Goal: Task Accomplishment & Management: Use online tool/utility

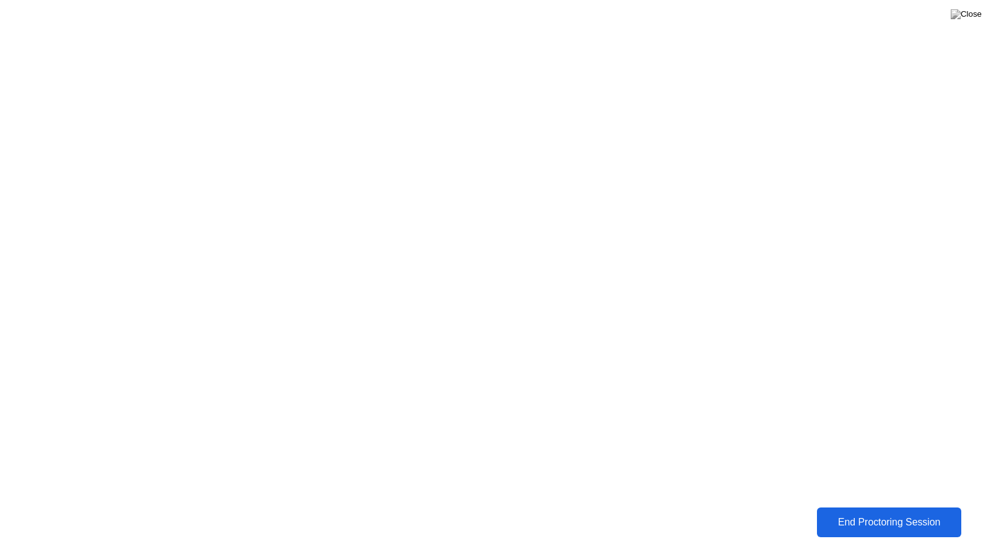
click at [842, 518] on div "End Proctoring Session" at bounding box center [889, 522] width 137 height 11
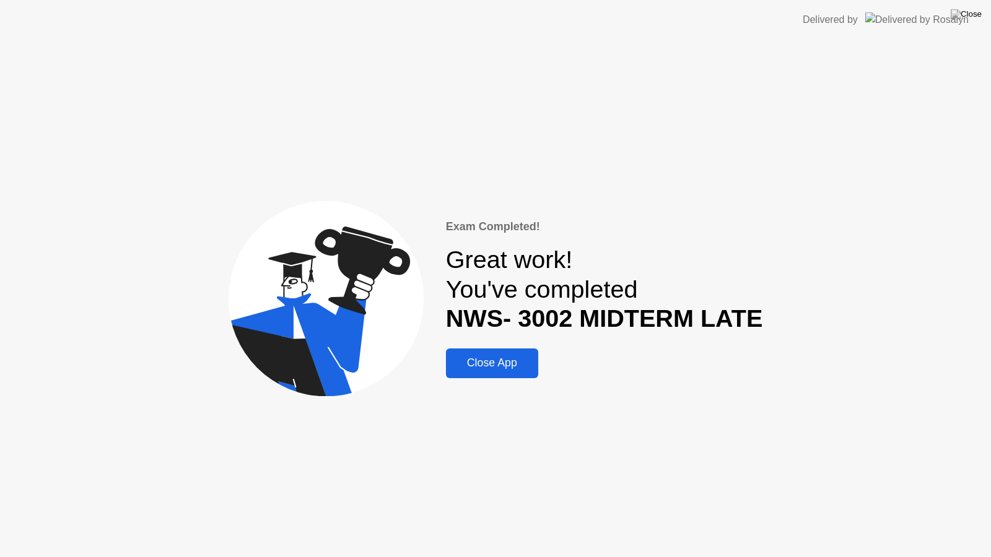
click at [504, 376] on button "Close App" at bounding box center [492, 364] width 92 height 30
